Goal: Information Seeking & Learning: Learn about a topic

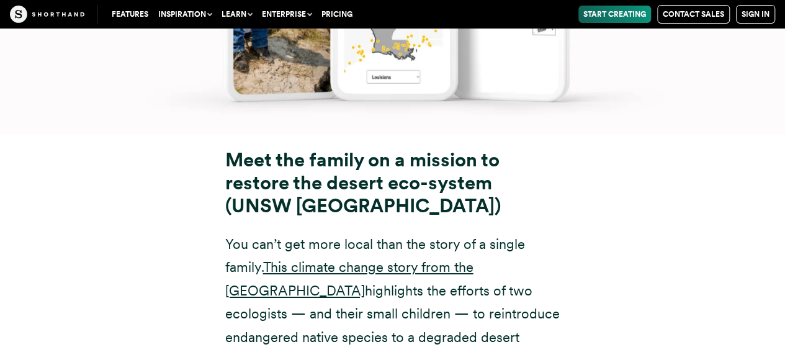
scroll to position [9118, 0]
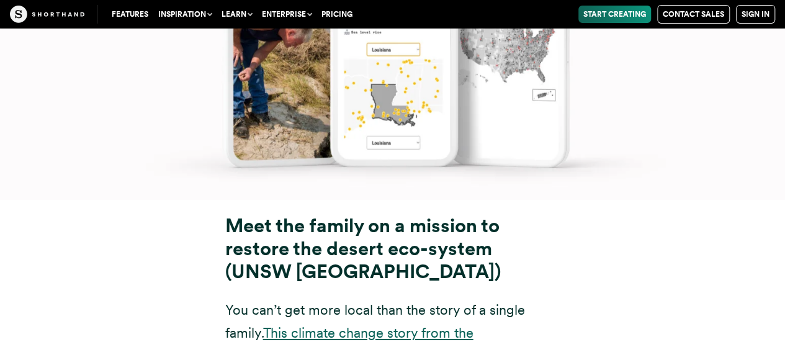
click at [458, 324] on link "This climate change story from the [GEOGRAPHIC_DATA]" at bounding box center [349, 343] width 248 height 39
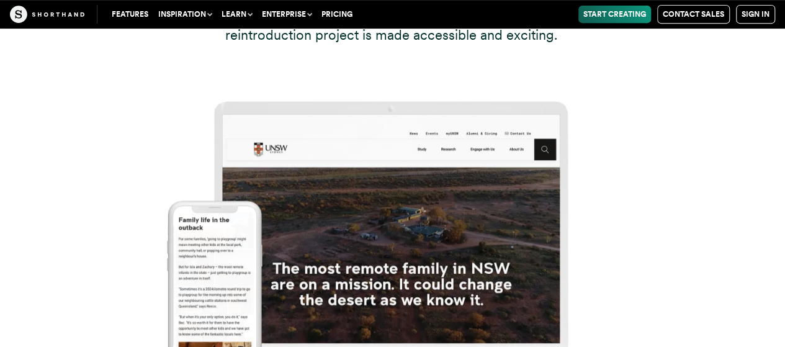
scroll to position [9676, 0]
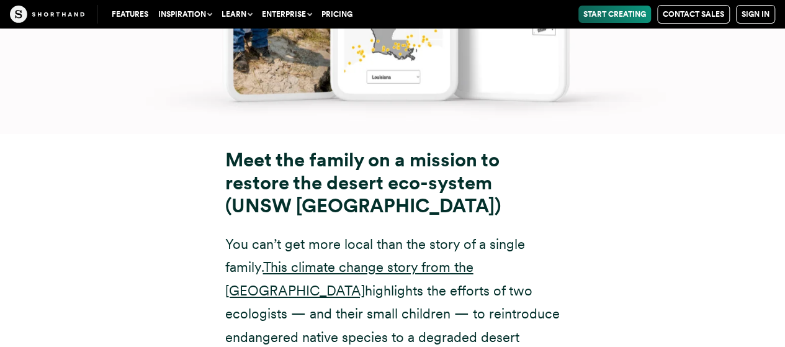
scroll to position [9180, 0]
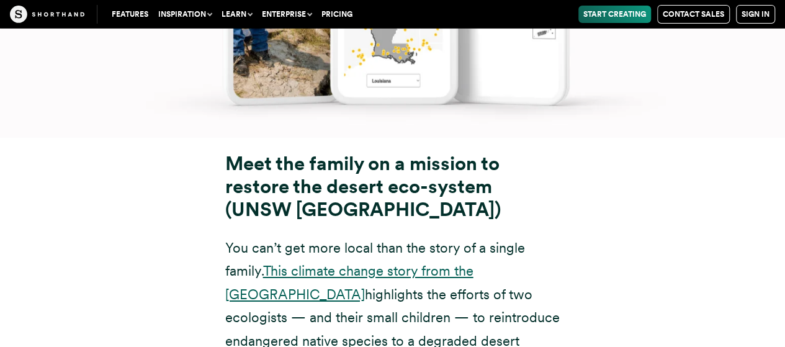
click at [417, 262] on link "This climate change story from the [GEOGRAPHIC_DATA]" at bounding box center [349, 281] width 248 height 39
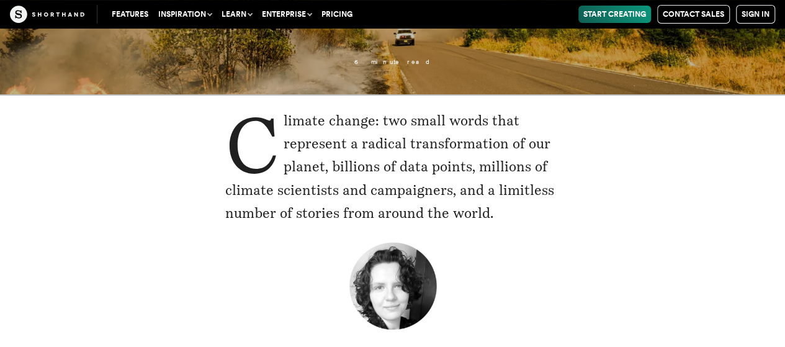
scroll to position [372, 0]
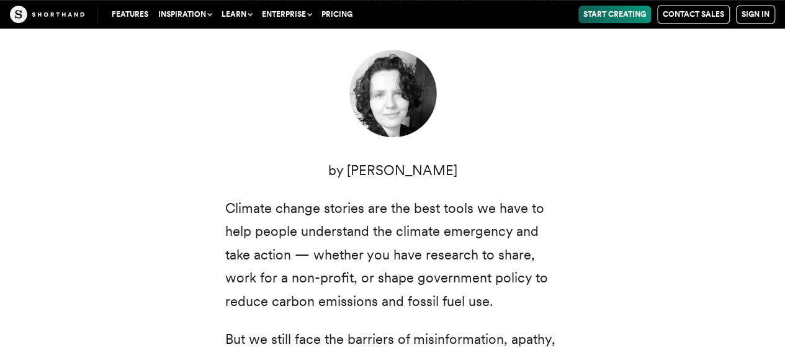
click at [568, 218] on div "Climate change: two small words that represent a radical transformation of our …" at bounding box center [392, 335] width 385 height 837
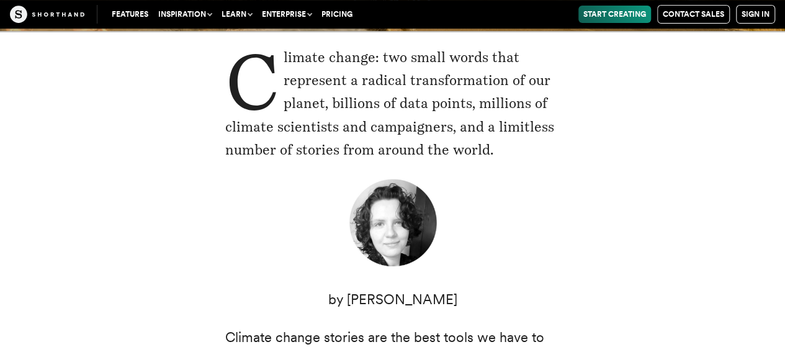
scroll to position [248, 0]
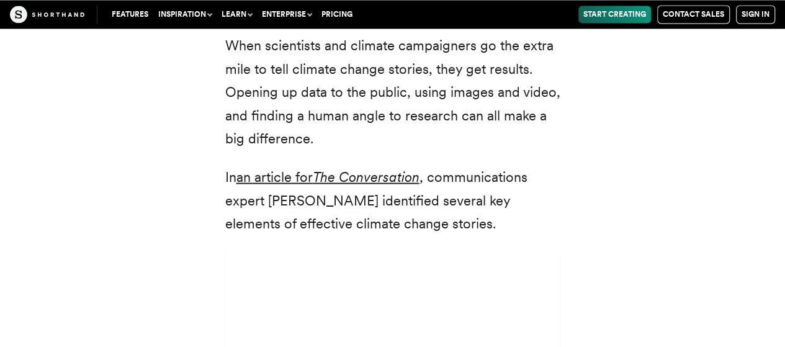
scroll to position [3598, 0]
